Goal: Task Accomplishment & Management: Use online tool/utility

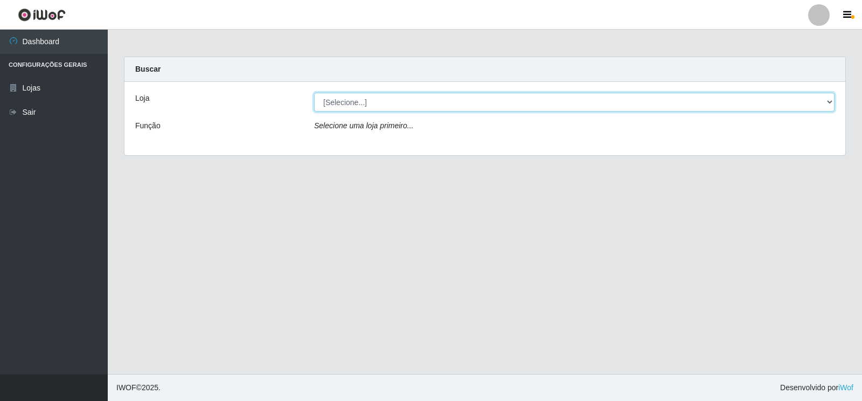
click at [828, 101] on select "[Selecione...] Atacado Vem - [STREET_ADDRESS]" at bounding box center [574, 102] width 521 height 19
select select "455"
click at [314, 93] on select "[Selecione...] Atacado Vem - [STREET_ADDRESS]" at bounding box center [574, 102] width 521 height 19
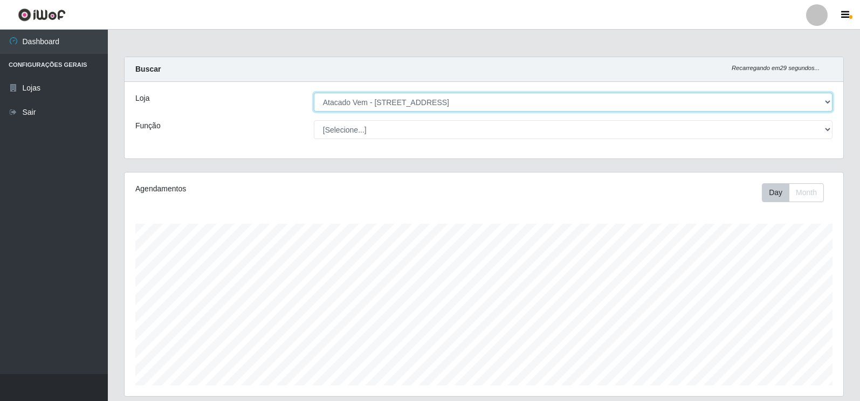
scroll to position [224, 719]
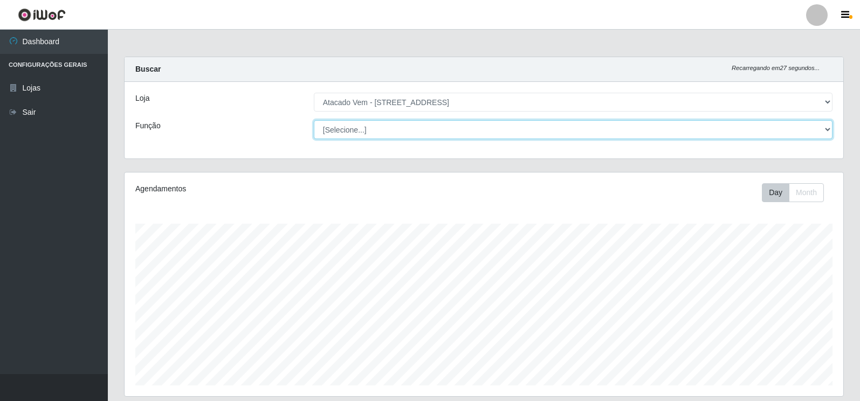
click at [829, 127] on select "[Selecione...] Carregador e Descarregador de Caminhão Carregador e Descarregado…" at bounding box center [573, 129] width 519 height 19
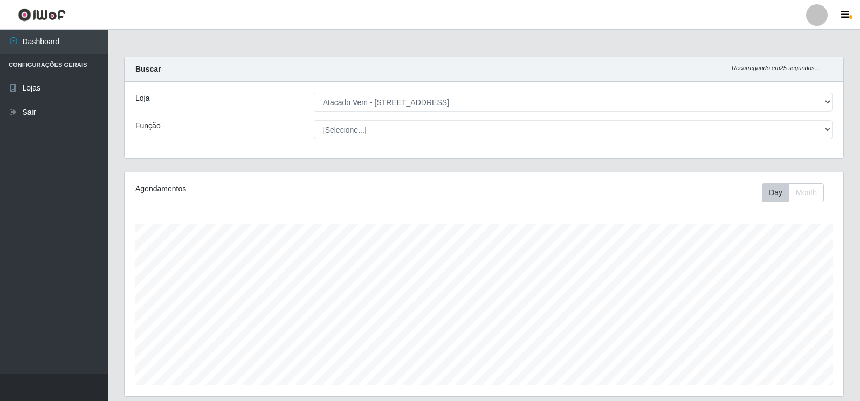
click at [574, 216] on div "Agendamentos Day Month" at bounding box center [484, 284] width 719 height 224
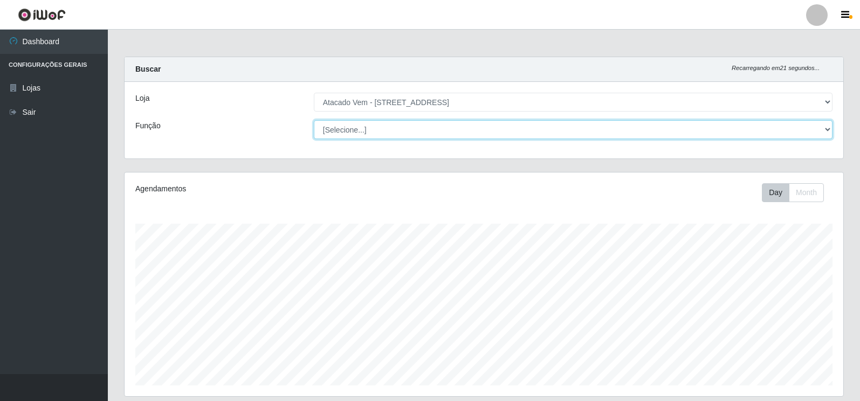
click at [829, 128] on select "[Selecione...] Carregador e Descarregador de Caminhão Carregador e Descarregado…" at bounding box center [573, 129] width 519 height 19
click at [314, 120] on select "[Selecione...] Carregador e Descarregador de Caminhão Carregador e Descarregado…" at bounding box center [573, 129] width 519 height 19
click at [826, 130] on select "[Selecione...] Carregador e Descarregador de Caminhão Carregador e Descarregado…" at bounding box center [573, 129] width 519 height 19
click at [314, 120] on select "[Selecione...] Carregador e Descarregador de Caminhão Carregador e Descarregado…" at bounding box center [573, 129] width 519 height 19
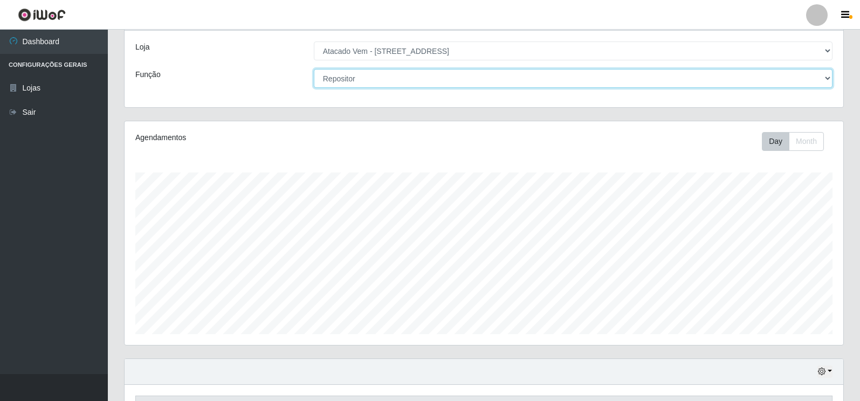
scroll to position [0, 0]
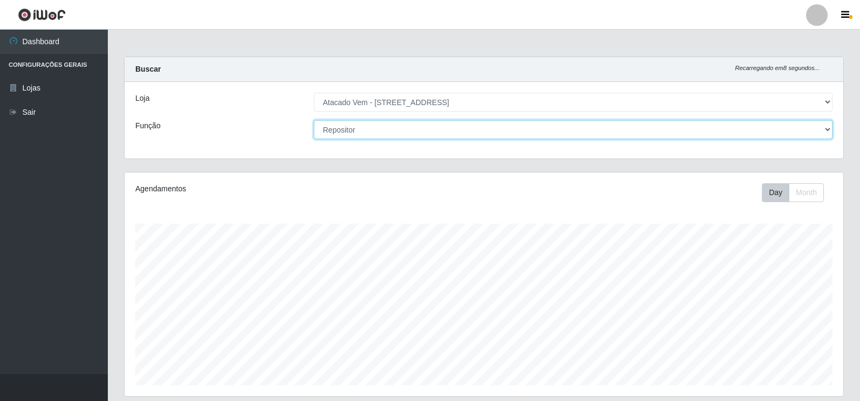
click at [825, 130] on select "[Selecione...] Carregador e Descarregador de Caminhão Carregador e Descarregado…" at bounding box center [573, 129] width 519 height 19
click at [314, 120] on select "[Selecione...] Carregador e Descarregador de Caminhão Carregador e Descarregado…" at bounding box center [573, 129] width 519 height 19
click at [829, 130] on select "[Selecione...] Carregador e Descarregador de Caminhão Carregador e Descarregado…" at bounding box center [573, 129] width 519 height 19
click at [314, 120] on select "[Selecione...] Carregador e Descarregador de Caminhão Carregador e Descarregado…" at bounding box center [573, 129] width 519 height 19
click at [825, 132] on select "[Selecione...] Carregador e Descarregador de Caminhão Carregador e Descarregado…" at bounding box center [573, 129] width 519 height 19
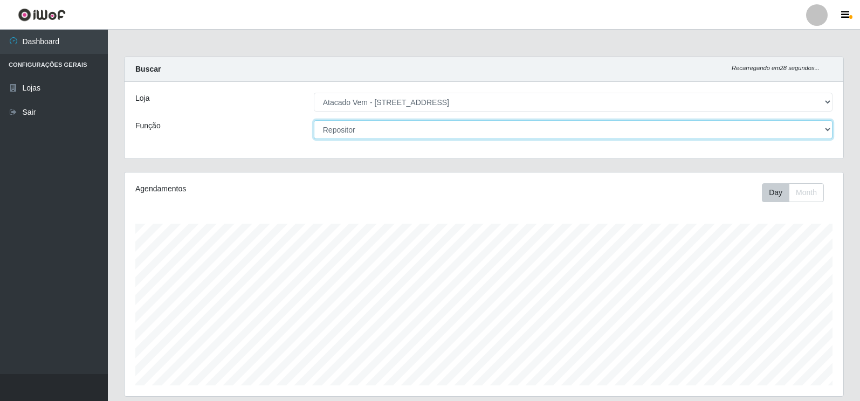
click at [314, 120] on select "[Selecione...] Carregador e Descarregador de Caminhão Carregador e Descarregado…" at bounding box center [573, 129] width 519 height 19
click at [827, 129] on select "[Selecione...] Carregador e Descarregador de Caminhão Carregador e Descarregado…" at bounding box center [573, 129] width 519 height 19
click at [314, 120] on select "[Selecione...] Carregador e Descarregador de Caminhão Carregador e Descarregado…" at bounding box center [573, 129] width 519 height 19
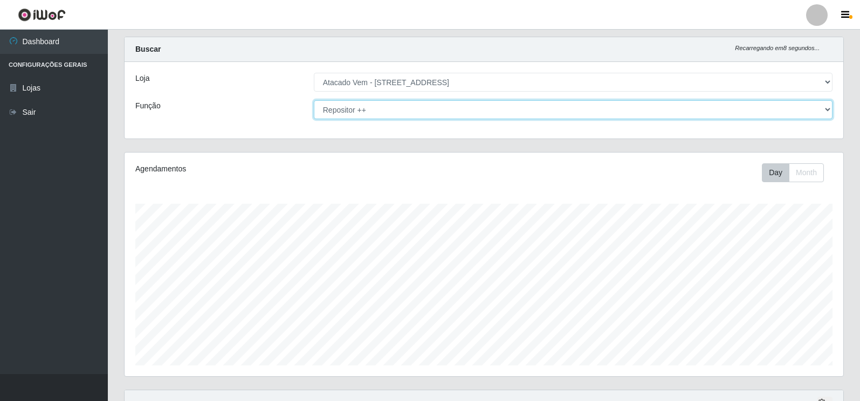
scroll to position [15, 0]
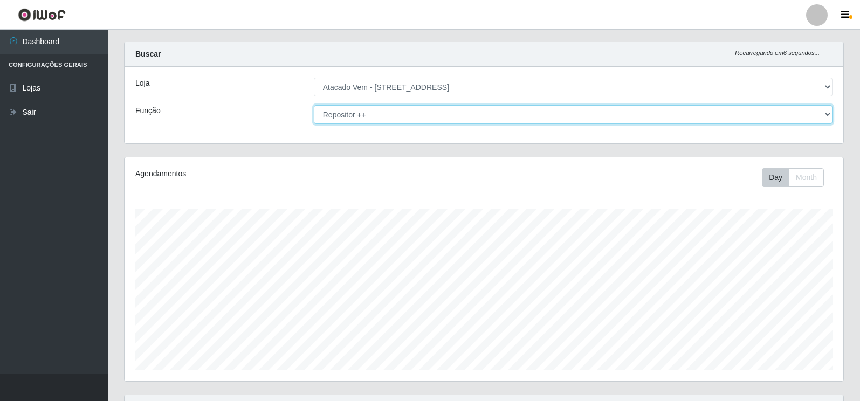
click at [825, 114] on select "[Selecione...] Carregador e Descarregador de Caminhão Carregador e Descarregado…" at bounding box center [573, 114] width 519 height 19
click at [314, 105] on select "[Selecione...] Carregador e Descarregador de Caminhão Carregador e Descarregado…" at bounding box center [573, 114] width 519 height 19
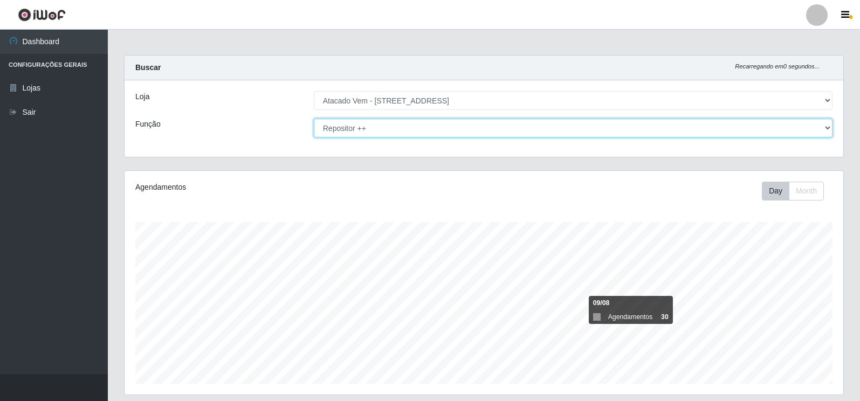
scroll to position [0, 0]
click at [826, 128] on select "[Selecione...] Carregador e Descarregador de Caminhão Carregador e Descarregado…" at bounding box center [573, 129] width 519 height 19
click at [314, 120] on select "[Selecione...] Carregador e Descarregador de Caminhão Carregador e Descarregado…" at bounding box center [573, 129] width 519 height 19
click at [824, 133] on select "[Selecione...] Carregador e Descarregador de Caminhão Carregador e Descarregado…" at bounding box center [573, 129] width 519 height 19
select select "82"
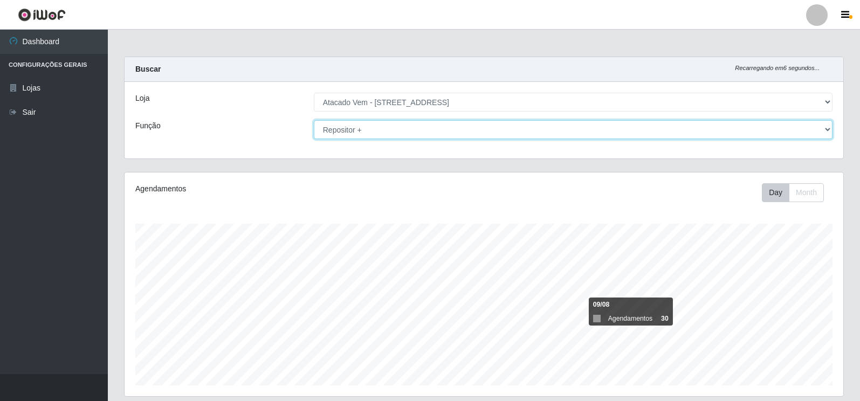
click at [314, 120] on select "[Selecione...] Carregador e Descarregador de Caminhão Carregador e Descarregado…" at bounding box center [573, 129] width 519 height 19
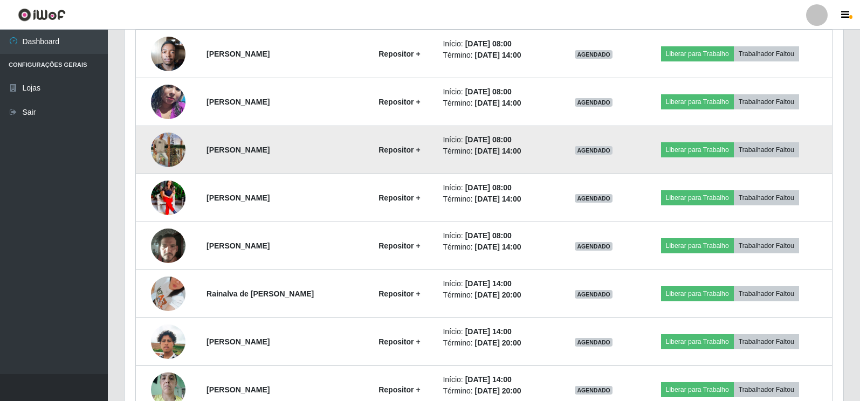
scroll to position [387, 0]
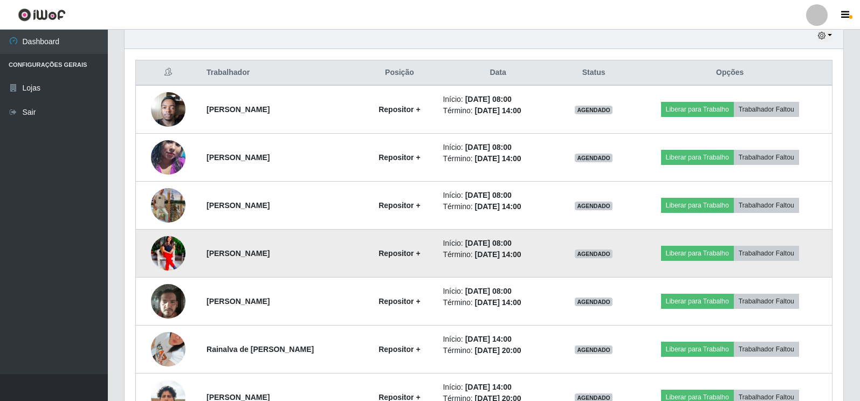
drag, startPoint x: 577, startPoint y: 194, endPoint x: 556, endPoint y: 272, distance: 81.5
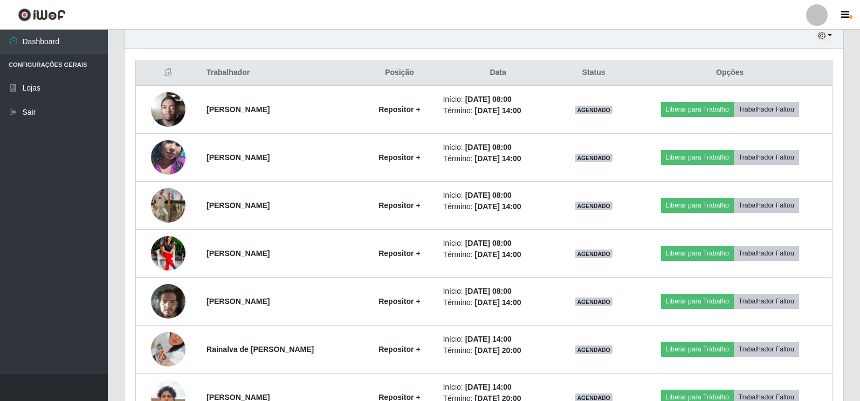
drag, startPoint x: 556, startPoint y: 272, endPoint x: 858, endPoint y: 132, distance: 333.0
click at [858, 132] on div "Carregando... Buscar Recarregando em 13 segundos... Loja [Selecione...] Atacado…" at bounding box center [484, 130] width 752 height 920
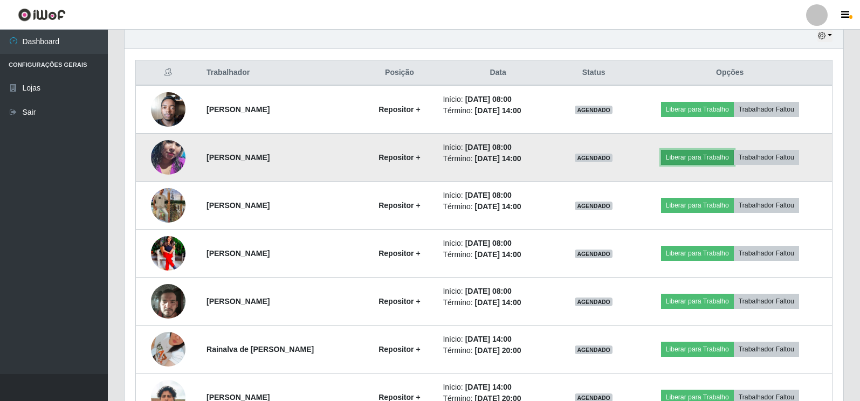
click at [685, 156] on button "Liberar para Trabalho" at bounding box center [697, 157] width 73 height 15
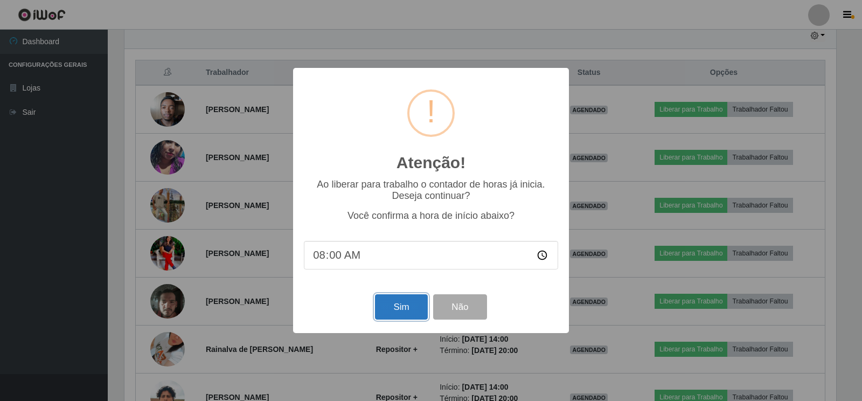
click at [399, 314] on button "Sim" at bounding box center [401, 306] width 52 height 25
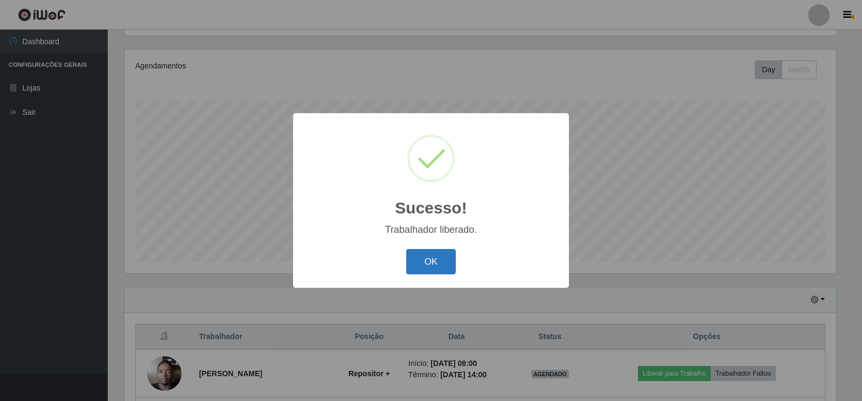
click at [416, 254] on button "OK" at bounding box center [431, 261] width 50 height 25
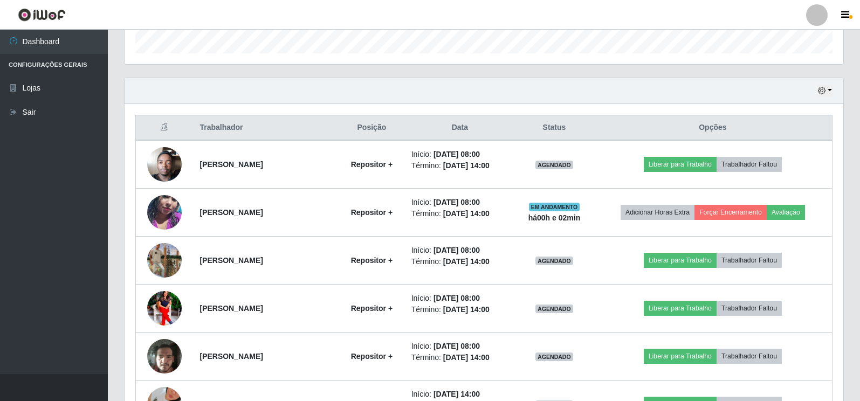
scroll to position [339, 0]
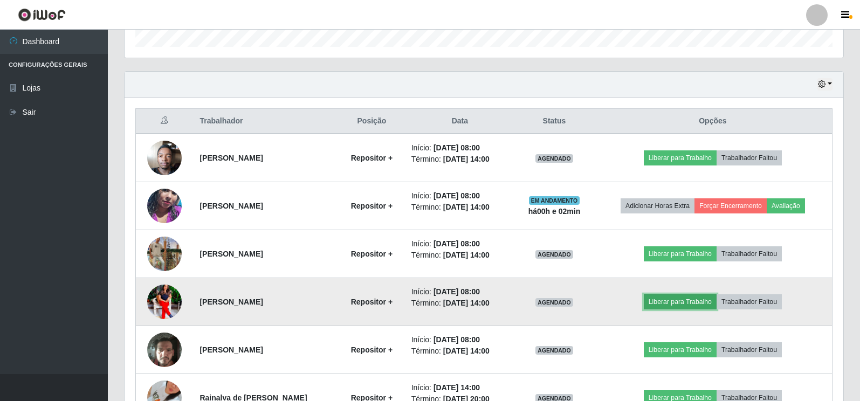
click at [703, 300] on button "Liberar para Trabalho" at bounding box center [680, 301] width 73 height 15
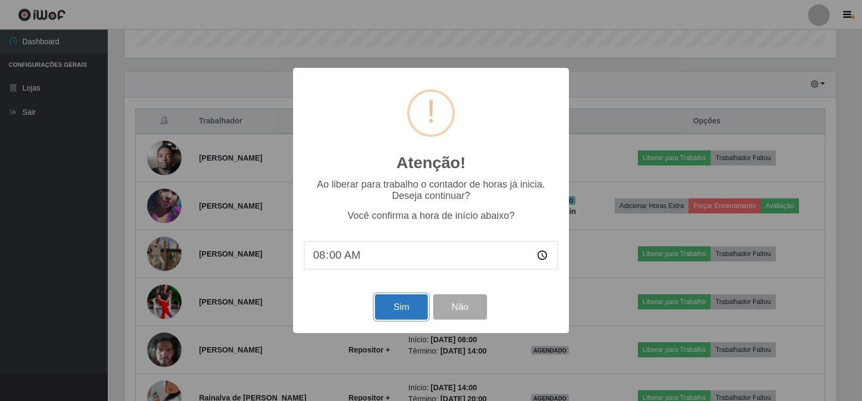
click at [396, 306] on button "Sim" at bounding box center [401, 306] width 52 height 25
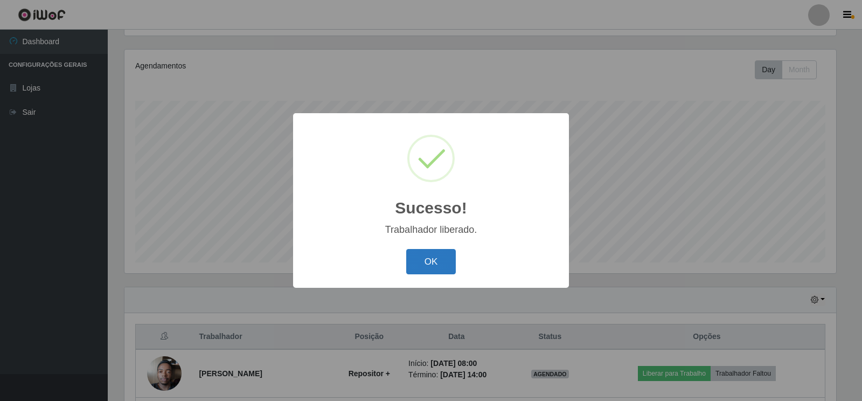
click at [441, 265] on button "OK" at bounding box center [431, 261] width 50 height 25
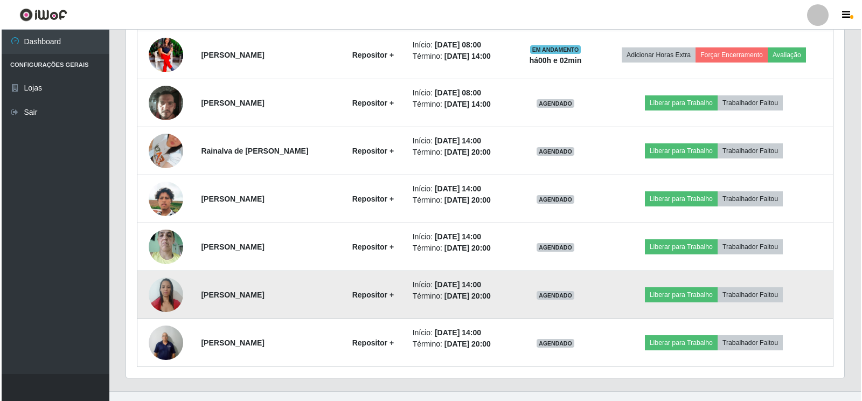
scroll to position [603, 0]
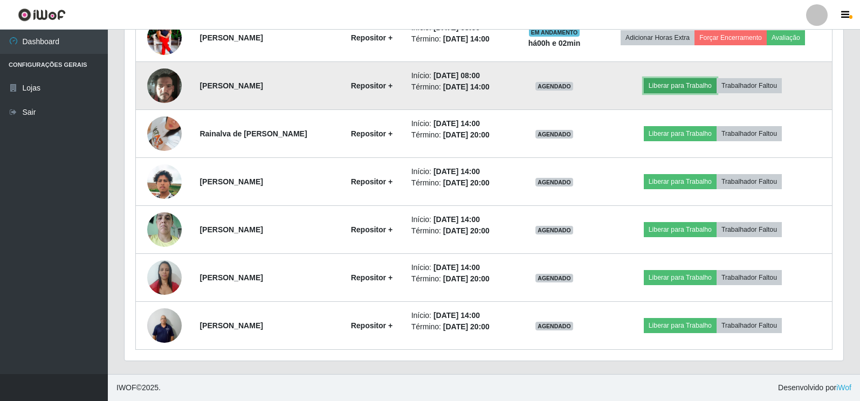
click at [694, 86] on button "Liberar para Trabalho" at bounding box center [680, 85] width 73 height 15
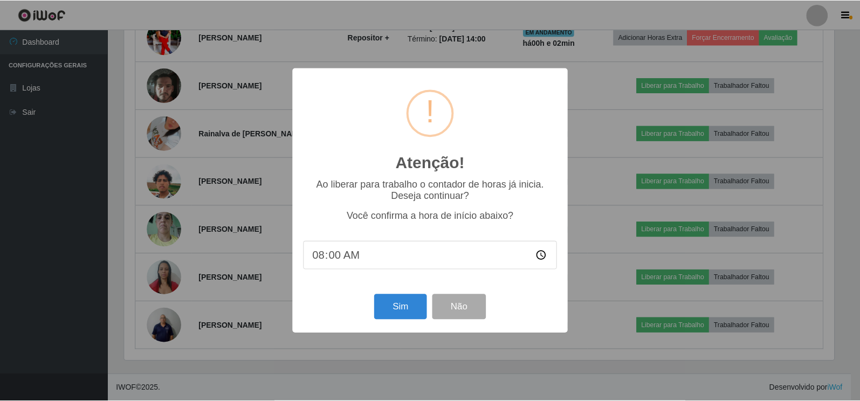
scroll to position [224, 712]
click at [399, 313] on button "Sim" at bounding box center [401, 306] width 52 height 25
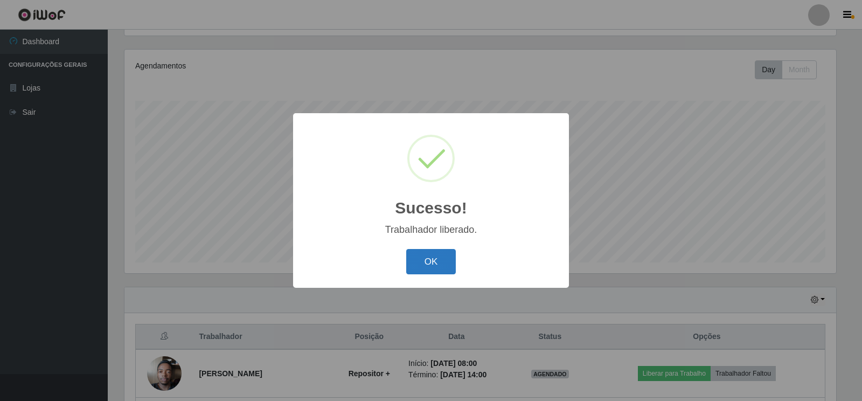
click at [434, 266] on button "OK" at bounding box center [431, 261] width 50 height 25
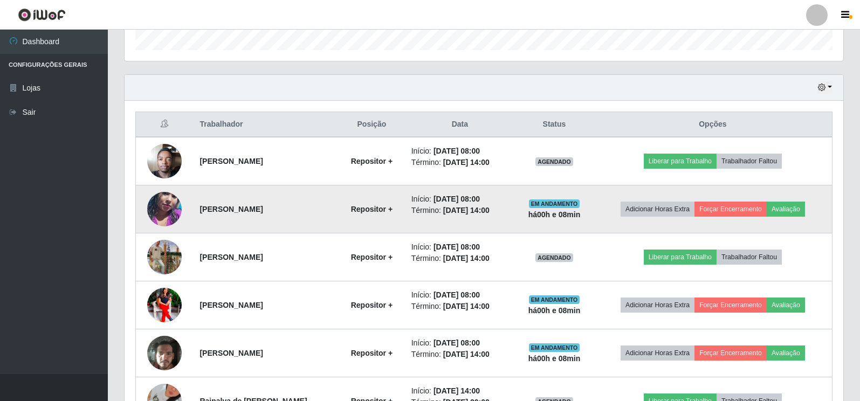
scroll to position [339, 0]
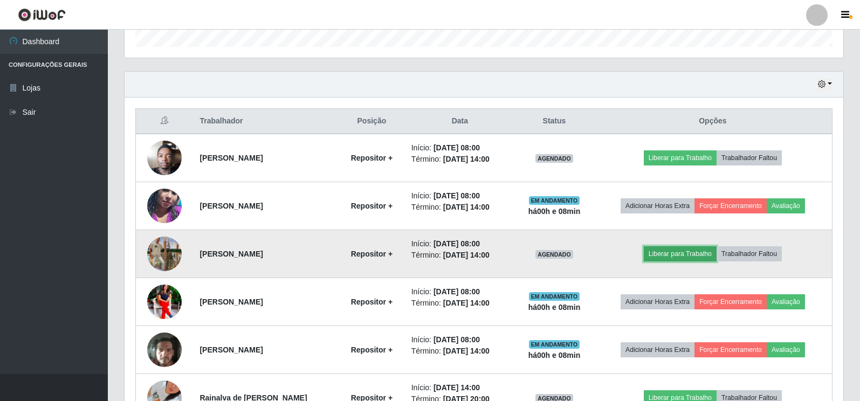
click at [682, 251] on button "Liberar para Trabalho" at bounding box center [680, 253] width 73 height 15
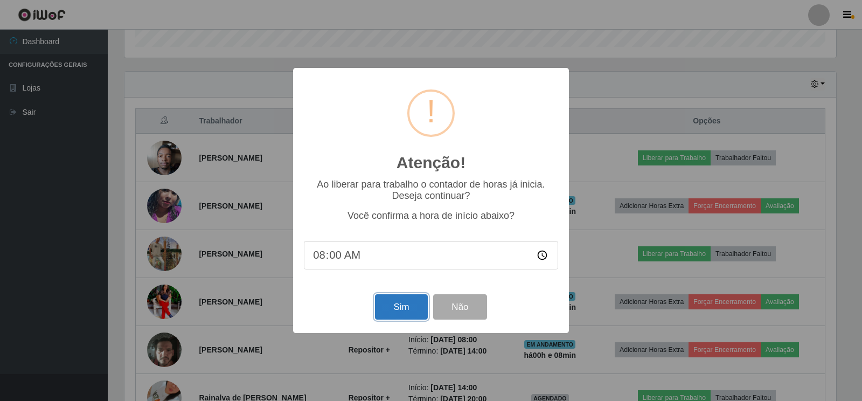
click at [411, 305] on button "Sim" at bounding box center [401, 306] width 52 height 25
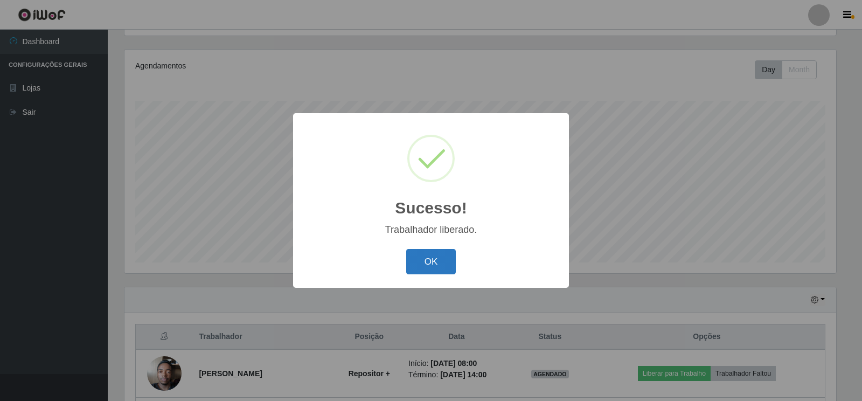
click at [431, 267] on button "OK" at bounding box center [431, 261] width 50 height 25
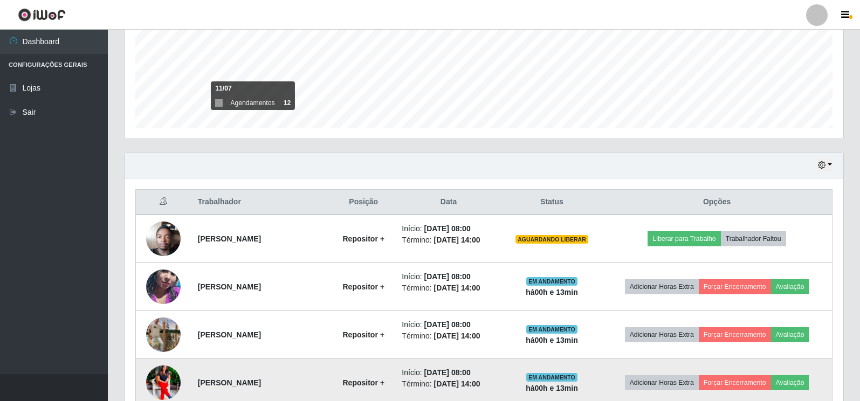
scroll to position [392, 0]
